Goal: Information Seeking & Learning: Learn about a topic

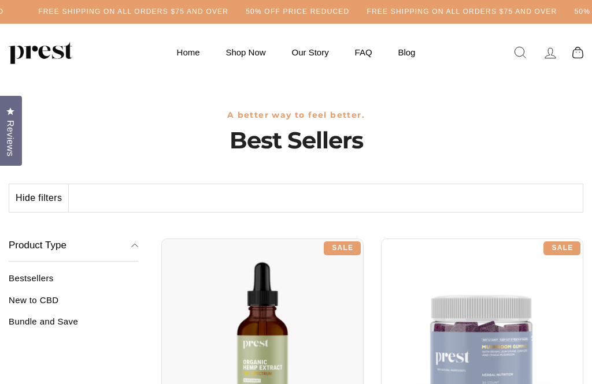
click at [59, 297] on link "New to CBD" at bounding box center [73, 304] width 129 height 19
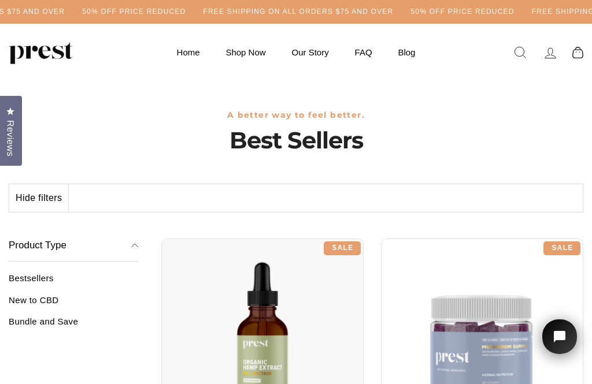
click at [54, 301] on link "New to CBD" at bounding box center [73, 304] width 129 height 19
click at [179, 201] on div "Hide filters Show" at bounding box center [296, 198] width 574 height 29
click at [218, 203] on div "Hide filters Show" at bounding box center [296, 198] width 574 height 29
click at [230, 195] on div "Hide filters Show" at bounding box center [296, 198] width 574 height 29
click at [241, 194] on div "Hide filters Show" at bounding box center [296, 198] width 574 height 29
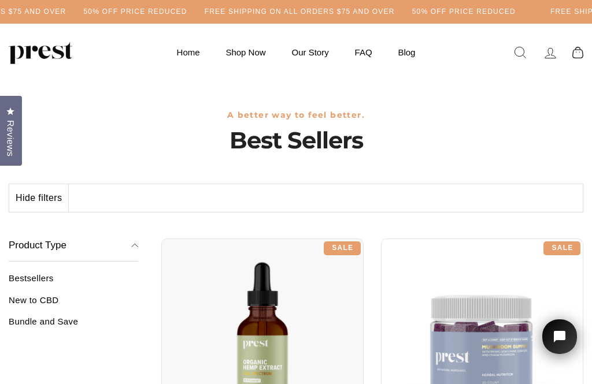
click at [240, 195] on div "Hide filters Show" at bounding box center [296, 198] width 574 height 29
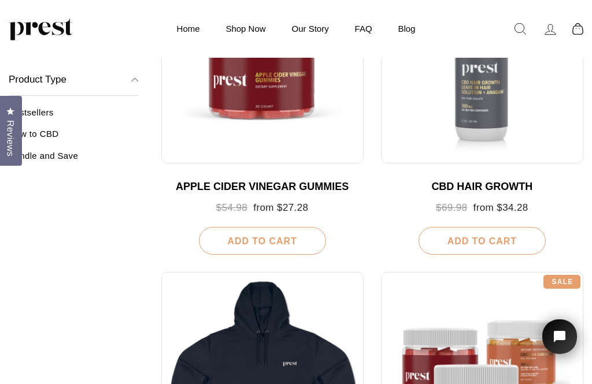
scroll to position [843, 0]
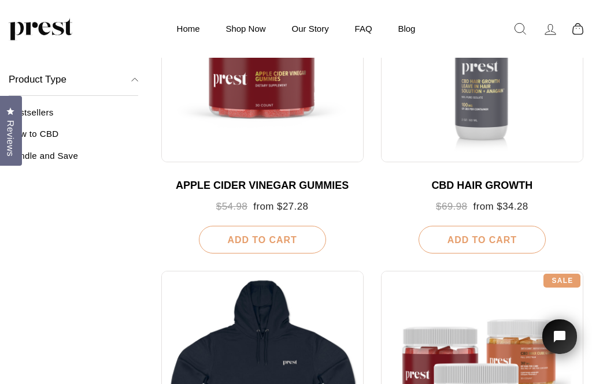
click at [58, 131] on link "New to CBD" at bounding box center [73, 138] width 129 height 19
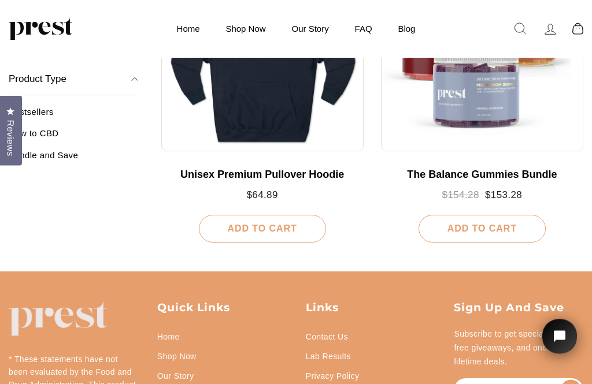
scroll to position [1192, 0]
